Goal: Information Seeking & Learning: Learn about a topic

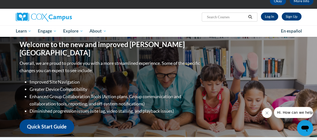
scroll to position [28, 0]
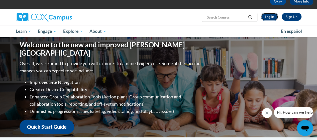
click at [266, 18] on link "Log In" at bounding box center [269, 17] width 17 height 8
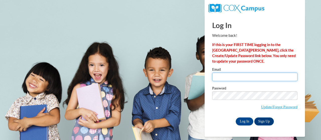
click at [219, 77] on input "Email" at bounding box center [254, 77] width 85 height 9
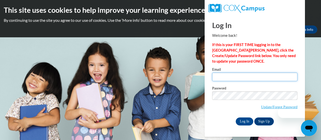
type input "[EMAIL_ADDRESS][PERSON_NAME][DOMAIN_NAME]"
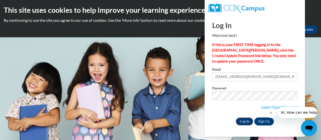
click at [244, 122] on input "Log In" at bounding box center [245, 122] width 18 height 8
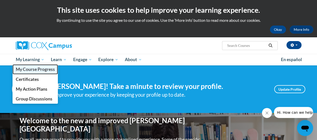
click at [30, 68] on span "My Course Progress" at bounding box center [35, 69] width 39 height 5
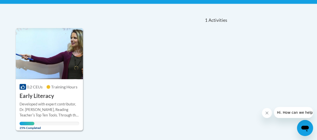
scroll to position [102, 0]
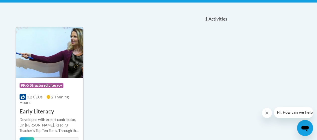
click at [53, 95] on span "2 Training Hours" at bounding box center [44, 100] width 49 height 10
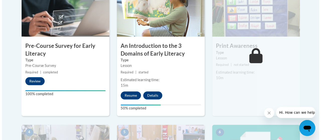
scroll to position [182, 0]
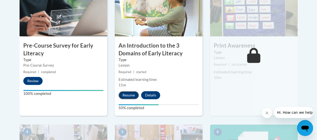
click at [132, 94] on button "Resume" at bounding box center [129, 95] width 20 height 8
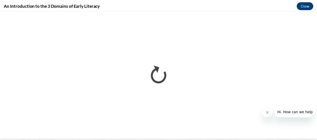
scroll to position [0, 0]
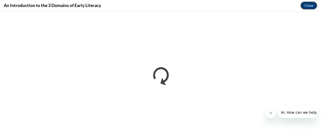
click at [311, 6] on button "Close" at bounding box center [308, 6] width 17 height 8
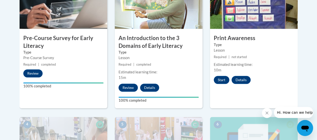
scroll to position [190, 0]
